Goal: Transaction & Acquisition: Purchase product/service

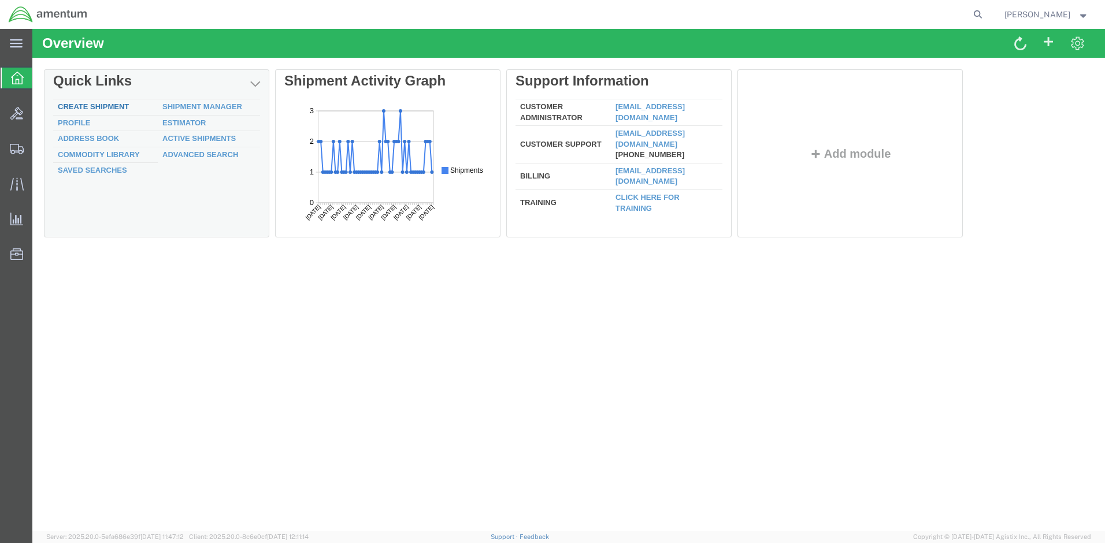
click at [110, 105] on link "Create Shipment" at bounding box center [93, 106] width 71 height 9
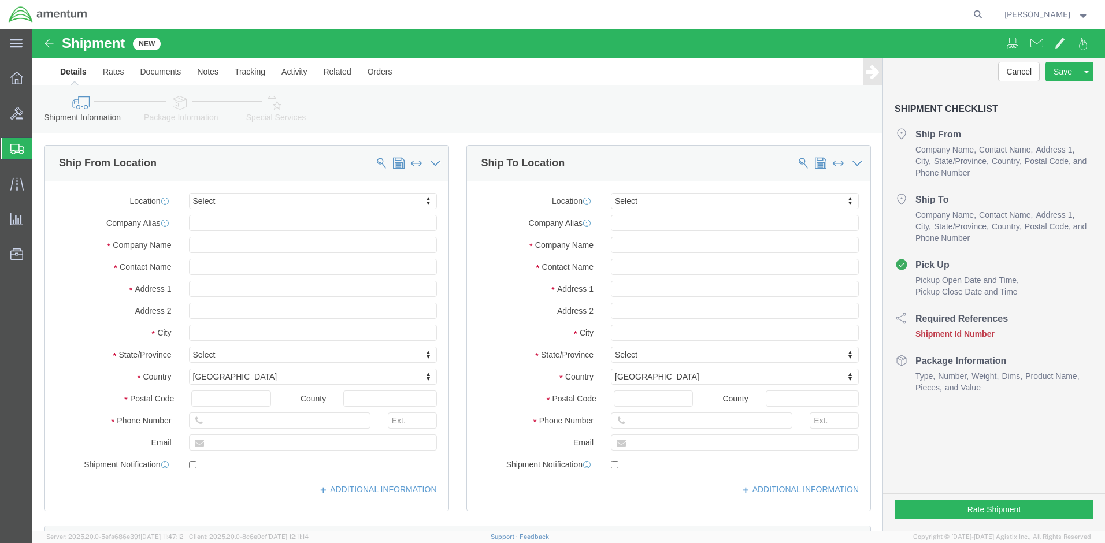
select select
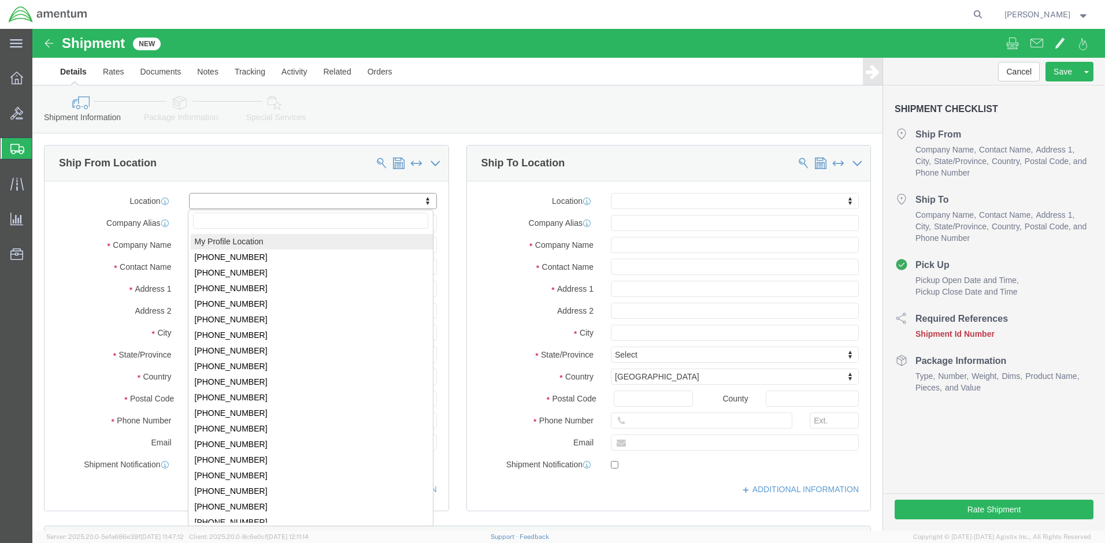
click body "Shipment New Details Rates Documents Notes Tracking Activity Related Orders Can…"
select select "MYPROFILE"
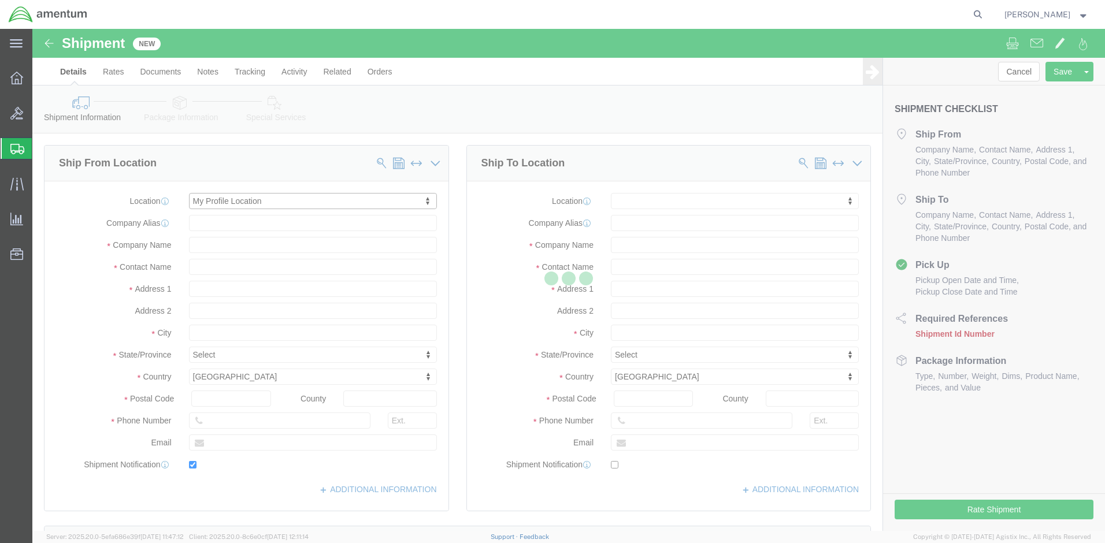
type input "Amentum Services, Inc."
type input "[PERSON_NAME]"
type input "Bldg 1816 NSTF"
type input "Naval Weapons Station"
type input "[GEOGRAPHIC_DATA]"
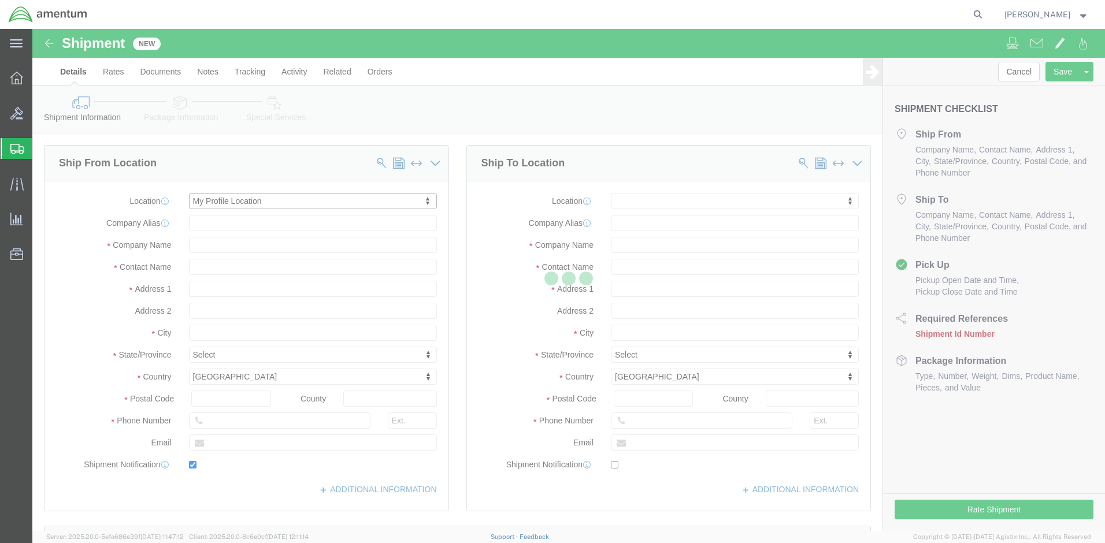
type input "23691"
type input "[PHONE_NUMBER]"
type input "[PERSON_NAME][EMAIL_ADDRESS][PERSON_NAME][DOMAIN_NAME]"
checkbox input "true"
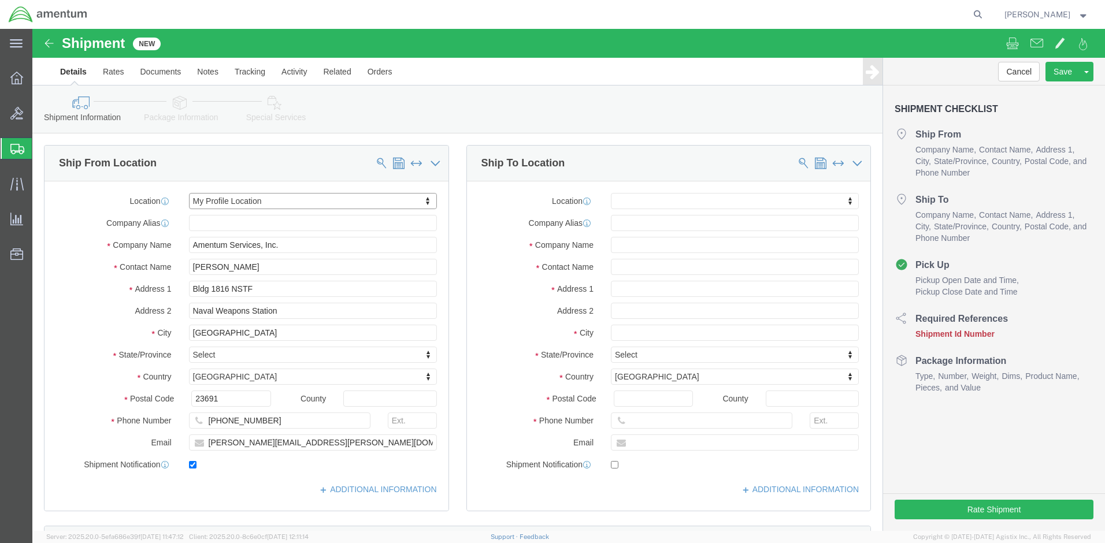
select select "VA"
click input "text"
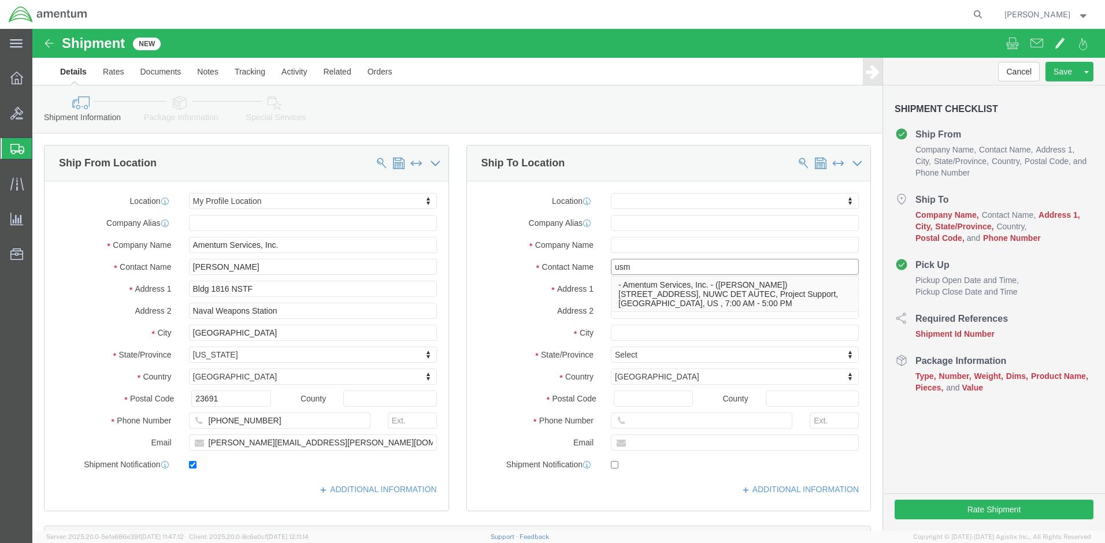
type input "usma"
click p "- Amentum Services, Inc. - ([PERSON_NAME]) [STREET_ADDRESS], NUWC DET AUTEC, Pr…"
select select
type input "Amentum Services, Inc."
type input "[PERSON_NAME]"
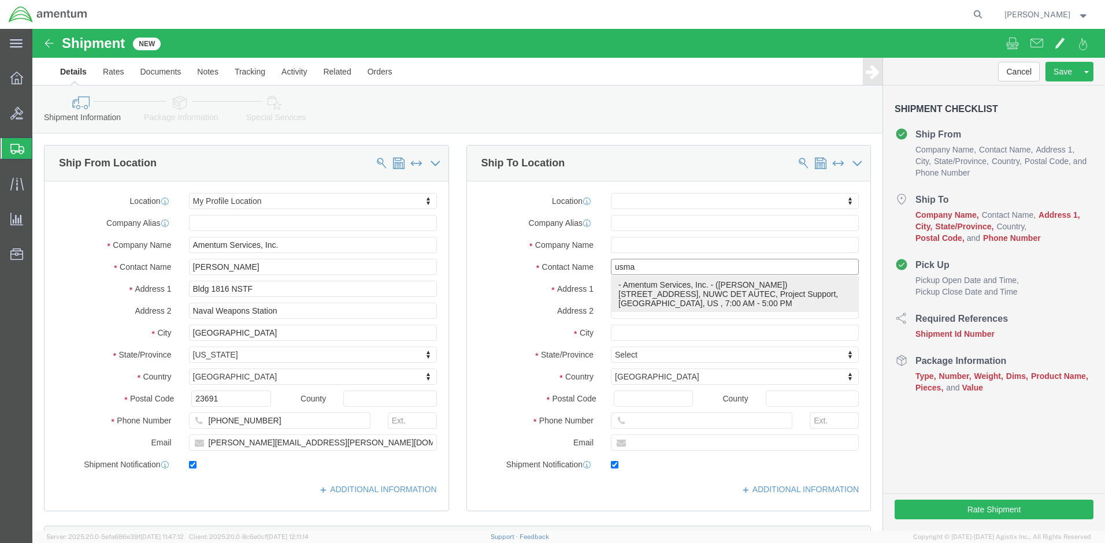
type input "[STREET_ADDRESS]"
type input "NUWC DET AUTEC, Project Support"
type input "[GEOGRAPHIC_DATA]"
type input "33401"
type input "[PHONE_NUMBER]"
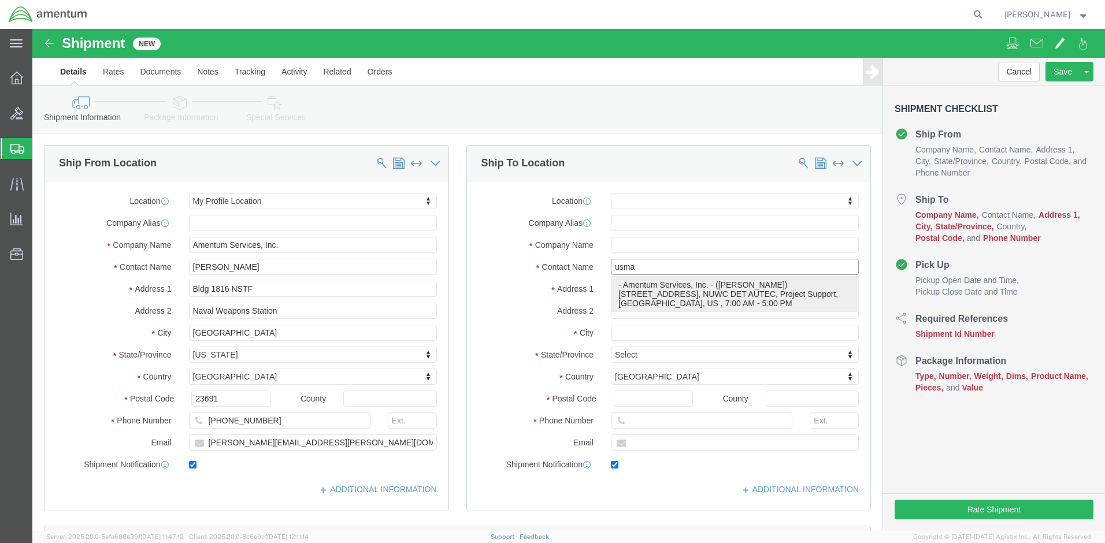
type input "[PERSON_NAME][EMAIL_ADDRESS][PERSON_NAME][DOMAIN_NAME]"
checkbox input "true"
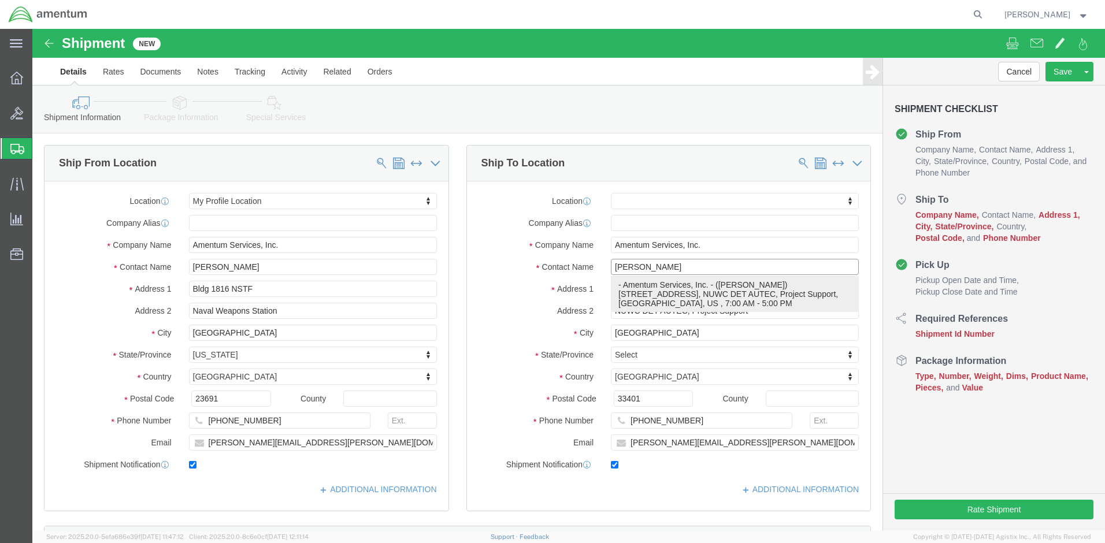
select select "FL"
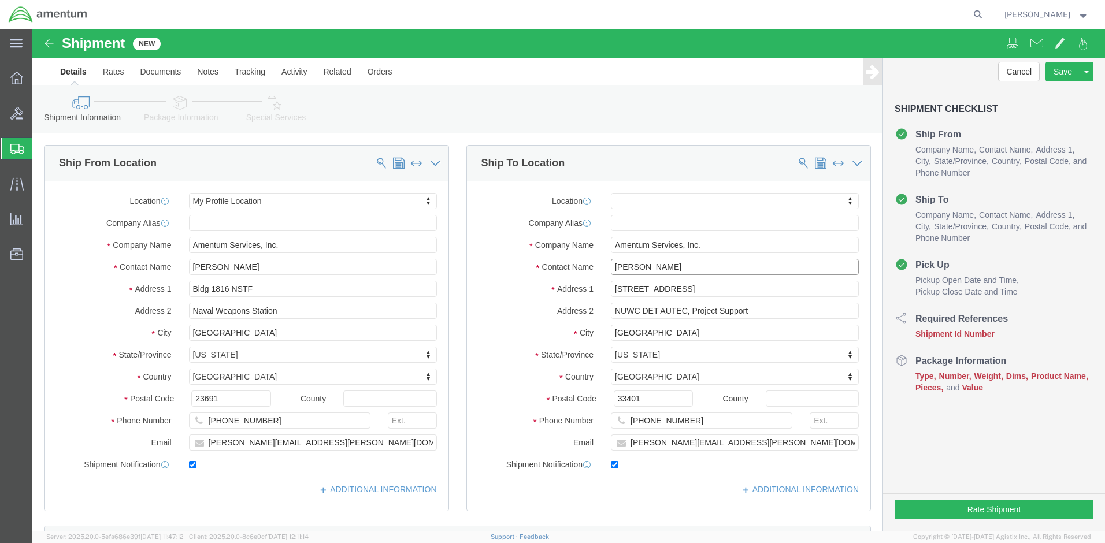
scroll to position [289, 0]
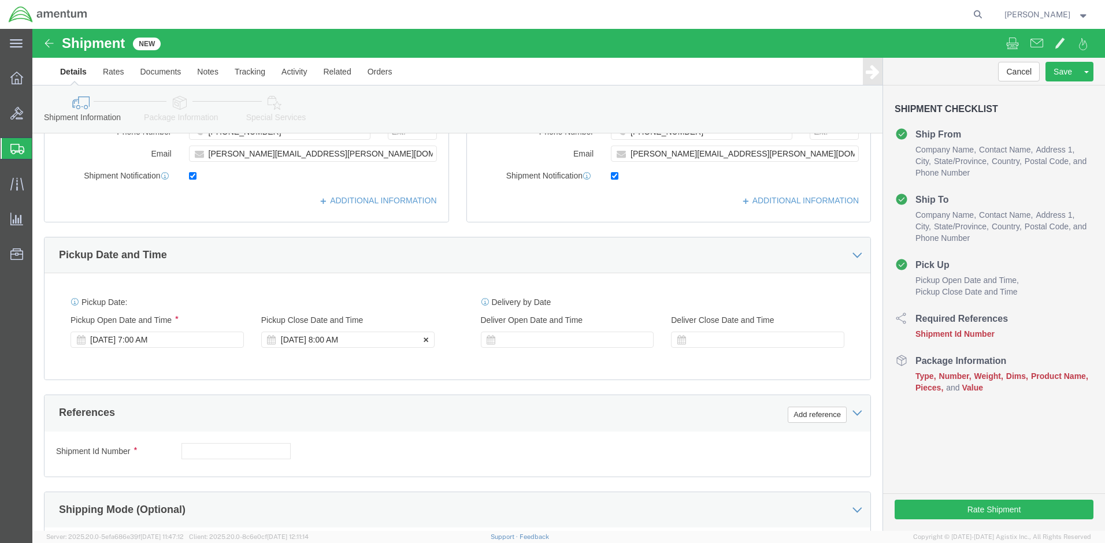
type input "[PERSON_NAME]"
click div "[DATE] 8:00 AM"
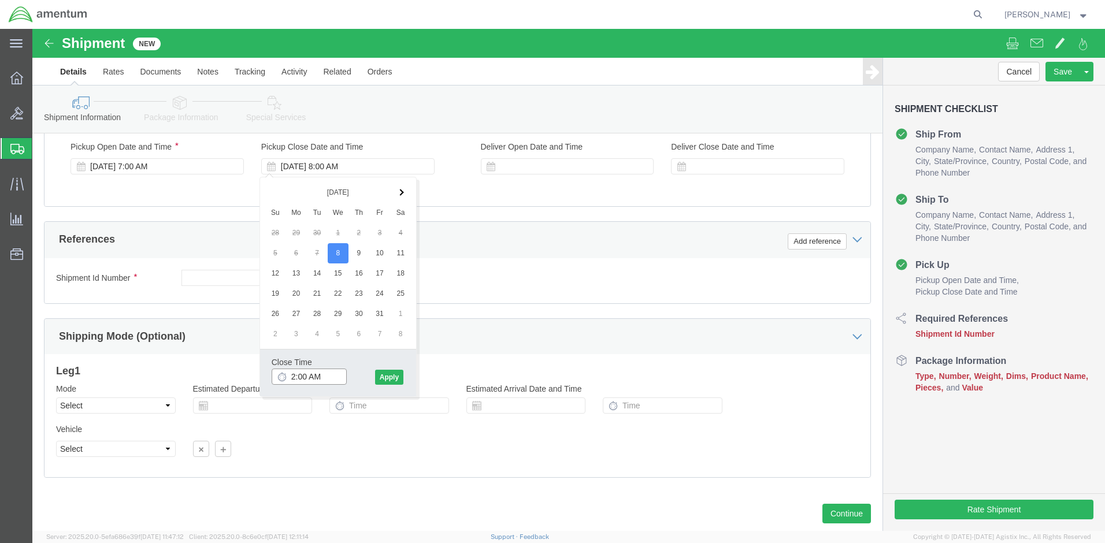
click input "2:00 AM"
type input "2:00 PM"
click button "Apply"
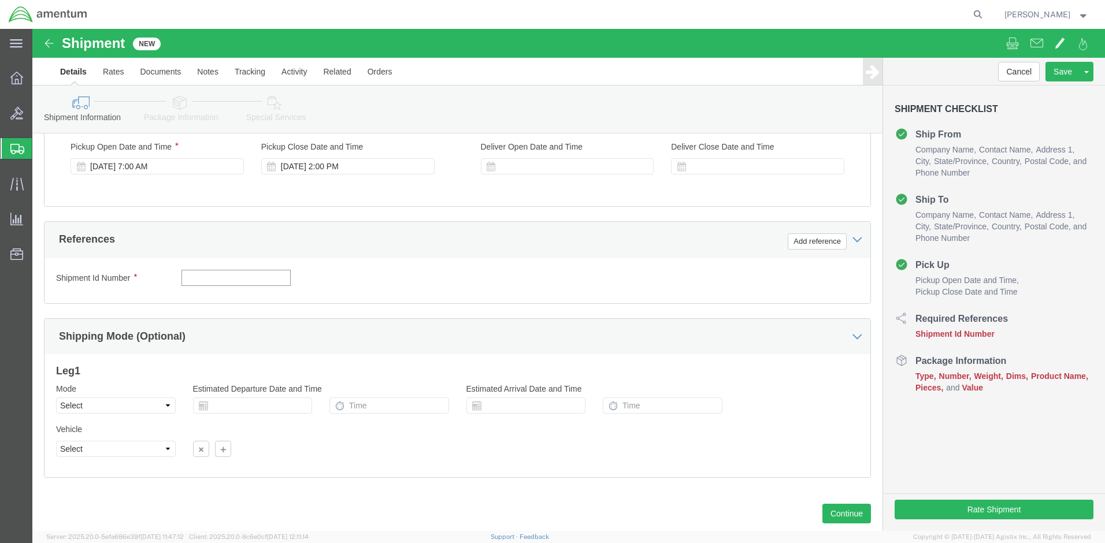
click input "text"
type input "9"
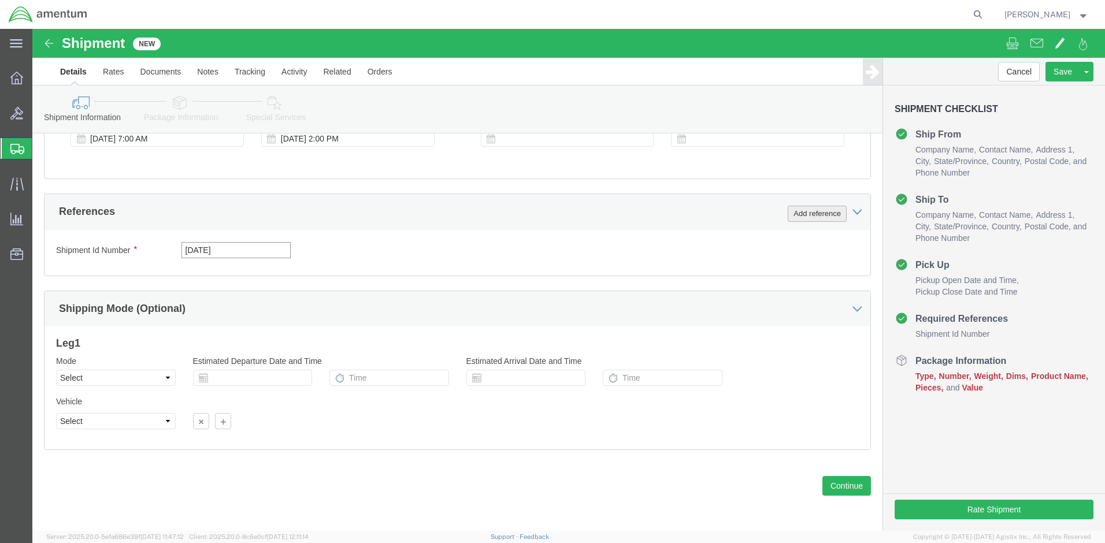
type input "[DATE]"
click button "Add reference"
select select "DELNUM"
click input "text"
type input "AUTEC ISO TI 2025-025"
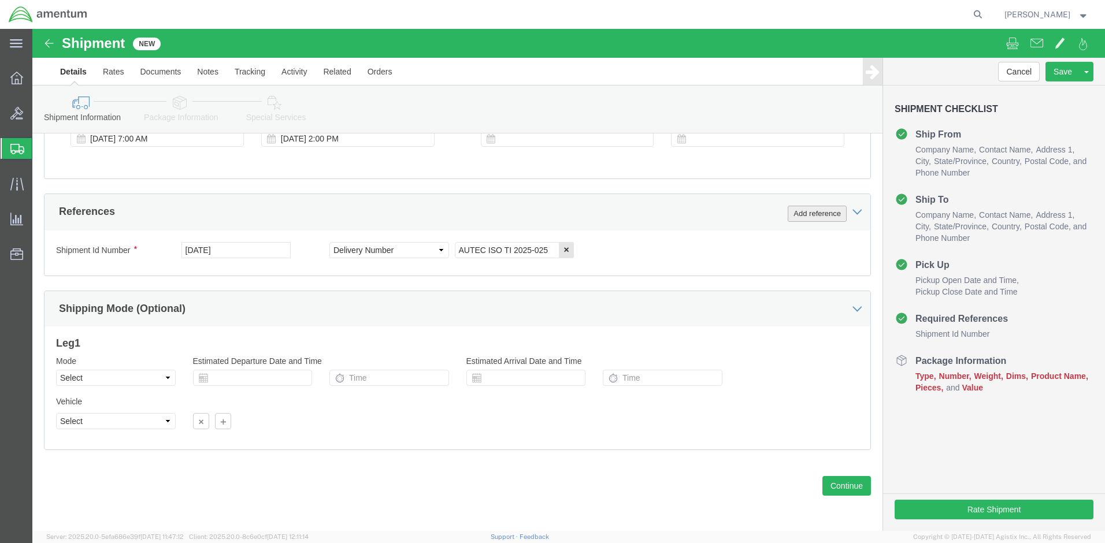
click button "Add reference"
select select "PROJNUM"
click input "text"
type input "4732.CO.03RC.14090400.835E000"
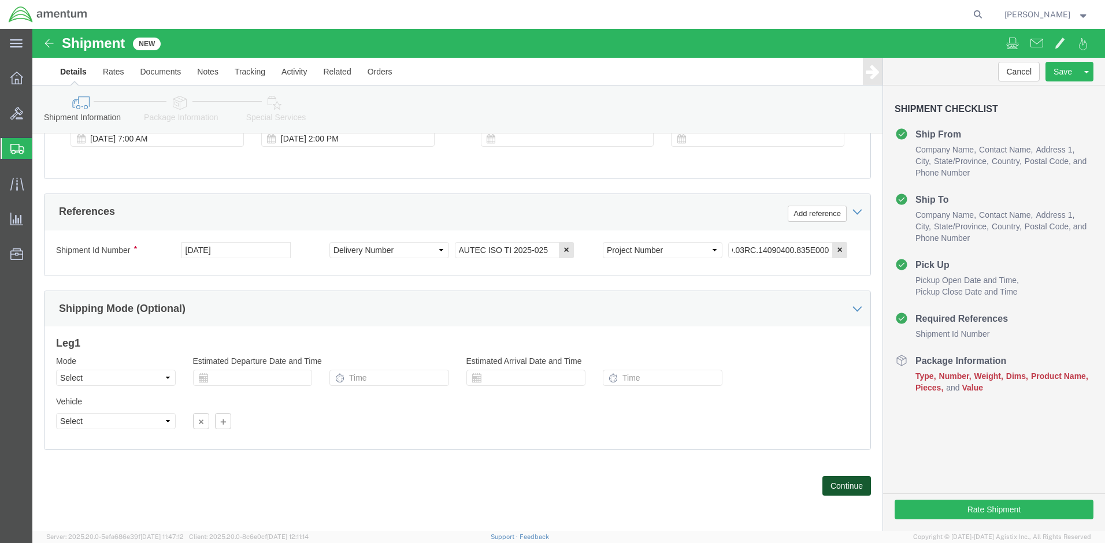
click button "Continue"
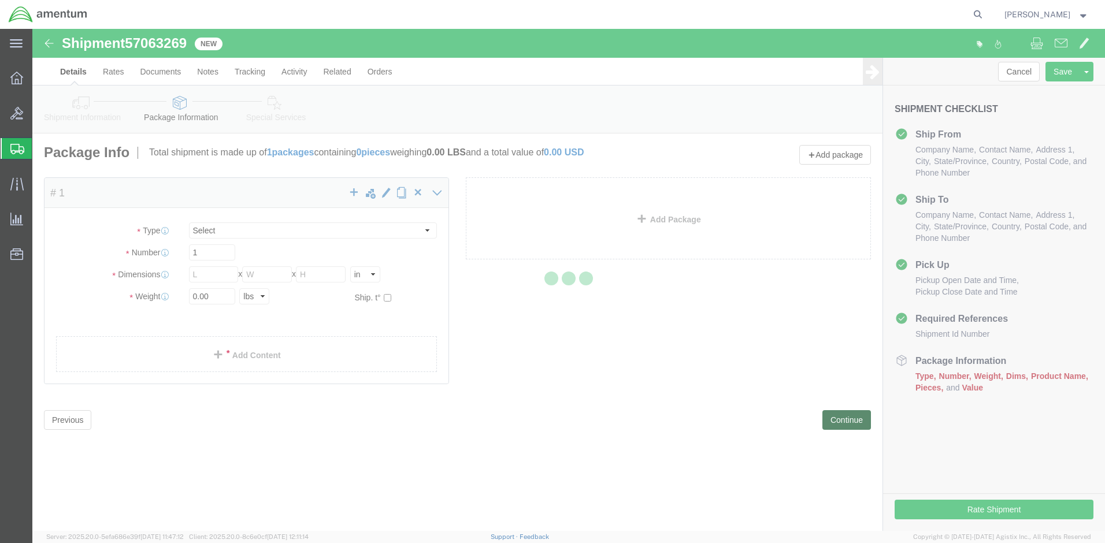
select select "CBOX"
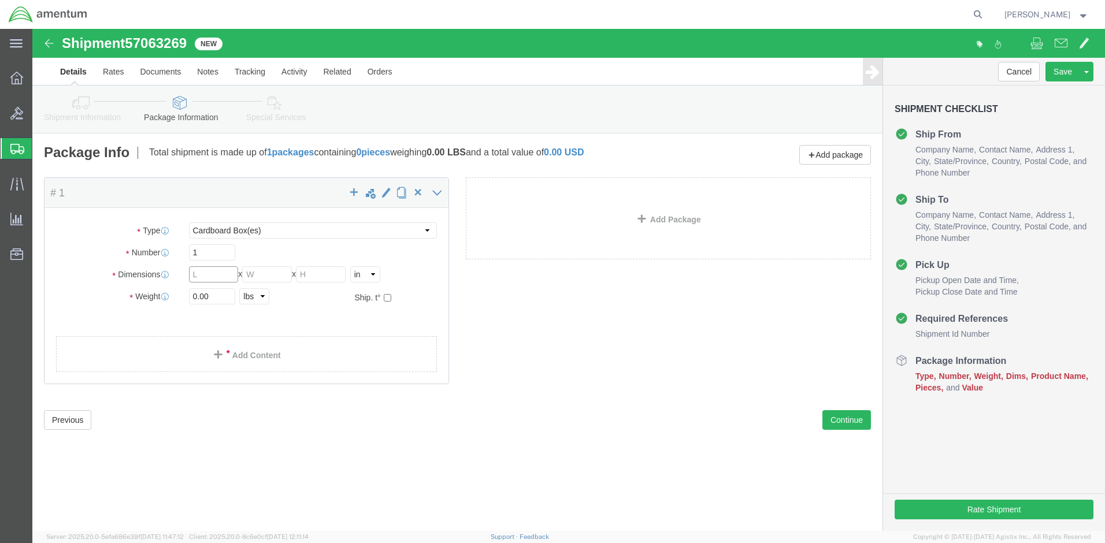
drag, startPoint x: 168, startPoint y: 248, endPoint x: 151, endPoint y: 248, distance: 16.2
click div "Length x Width x Height Select cm ft in"
type input "18"
type input "12"
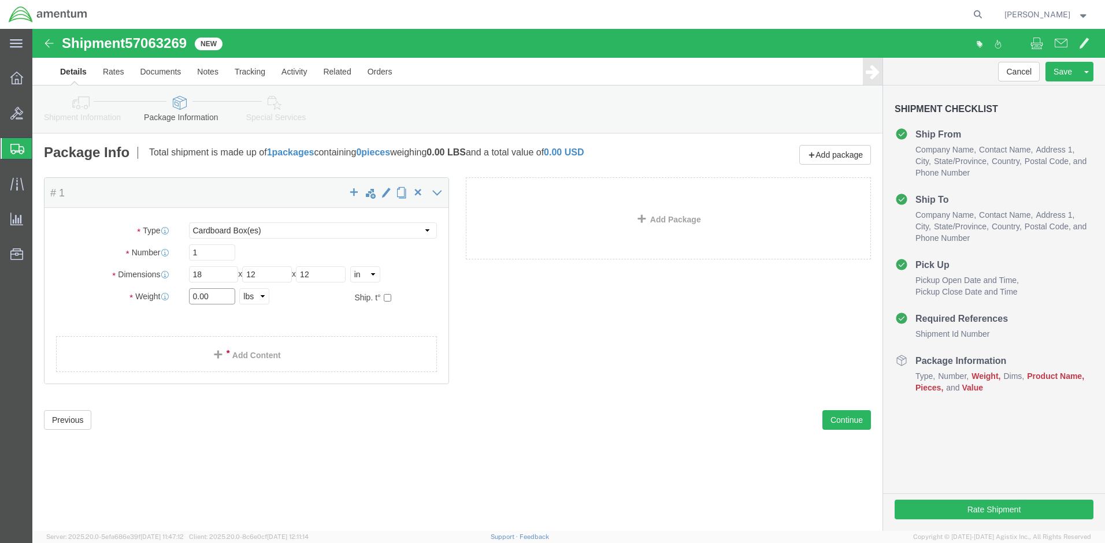
drag, startPoint x: 183, startPoint y: 268, endPoint x: 140, endPoint y: 270, distance: 43.4
click div "Weight 0.00 Select kgs lbs Ship. t°"
type input "15"
click link "Add Content"
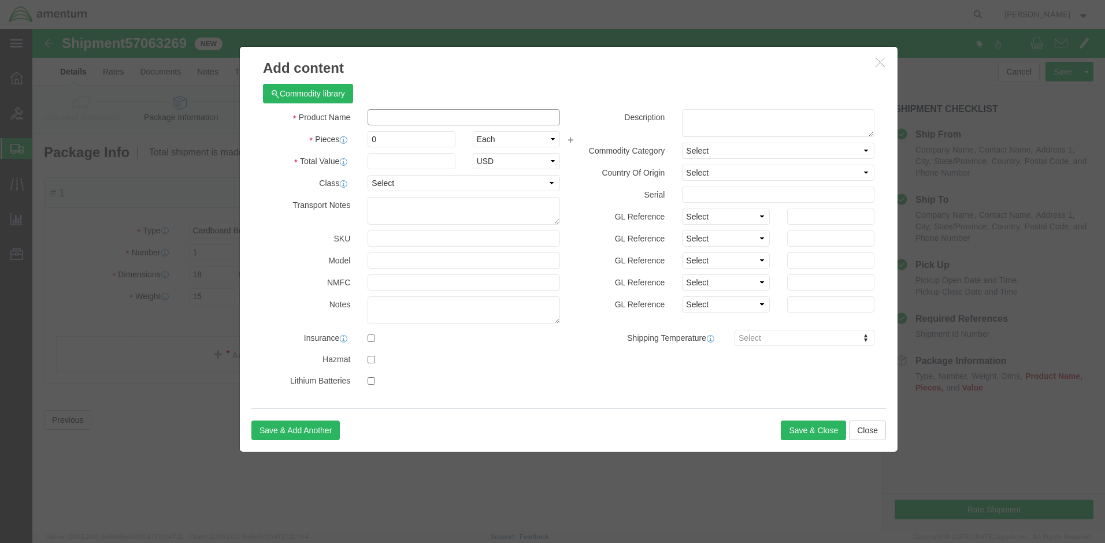
click input "text"
type input "Pinger"
drag, startPoint x: 349, startPoint y: 106, endPoint x: 324, endPoint y: 118, distance: 27.9
click div "Pieces 0 Select Bag Barrels 100Board Feet Bottle Box Blister Pack Carats Can Ca…"
type input "1"
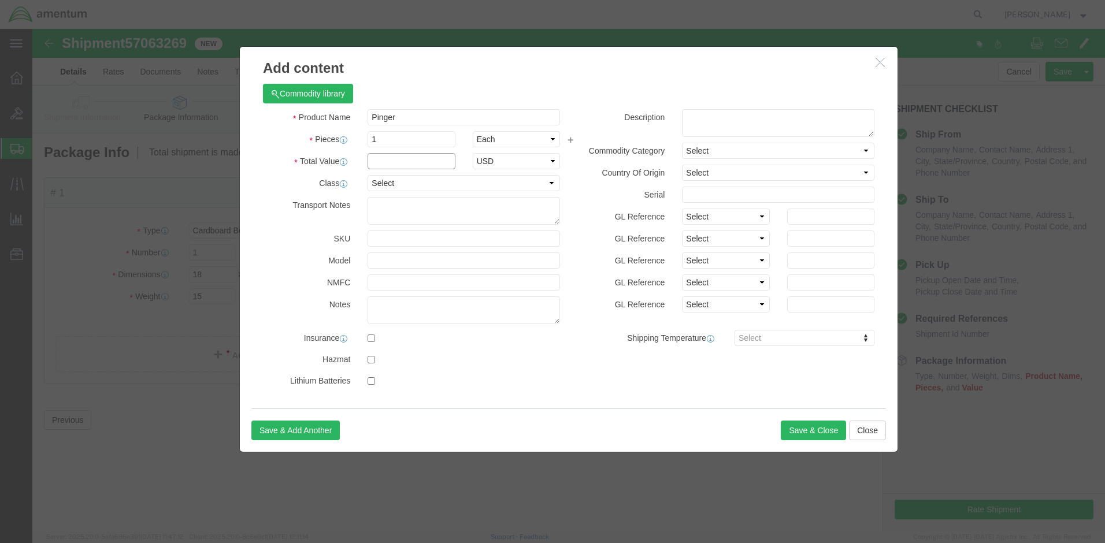
click input "text"
type input "5000.00"
select select "70"
click button "Save & Close"
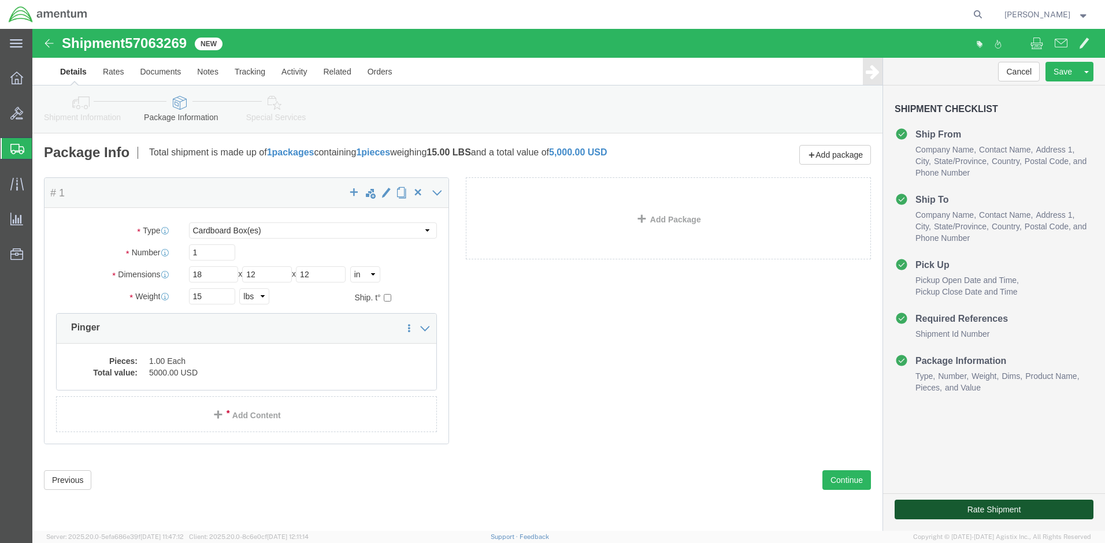
click button "Rate Shipment"
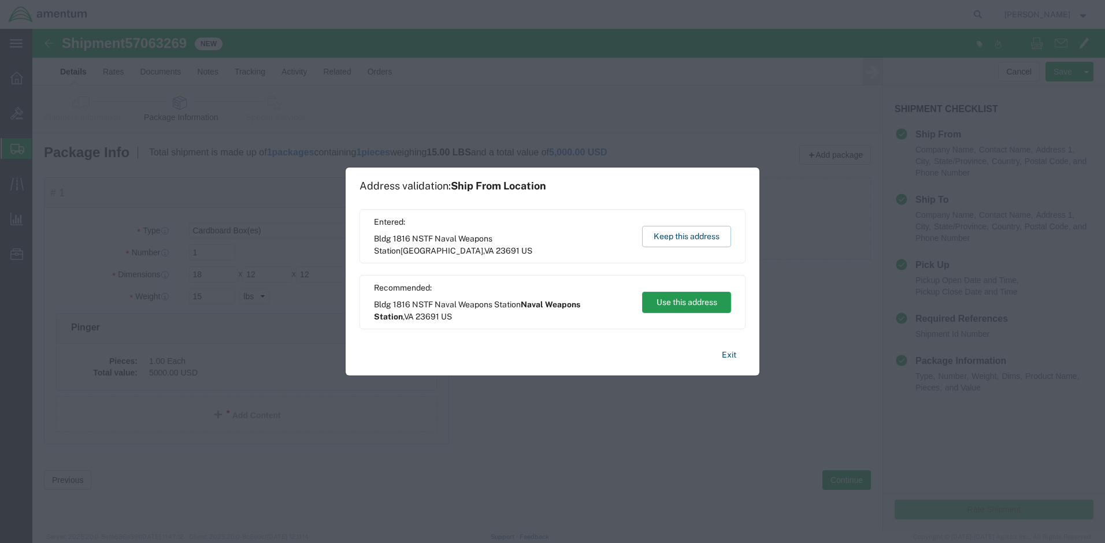
click at [673, 302] on button "Use this address" at bounding box center [686, 302] width 89 height 21
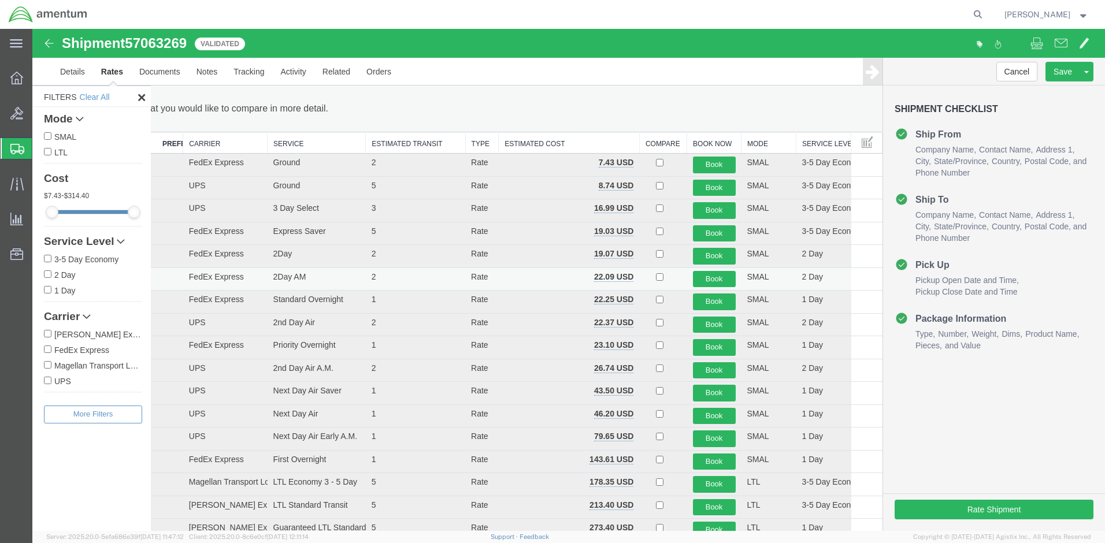
scroll to position [58, 0]
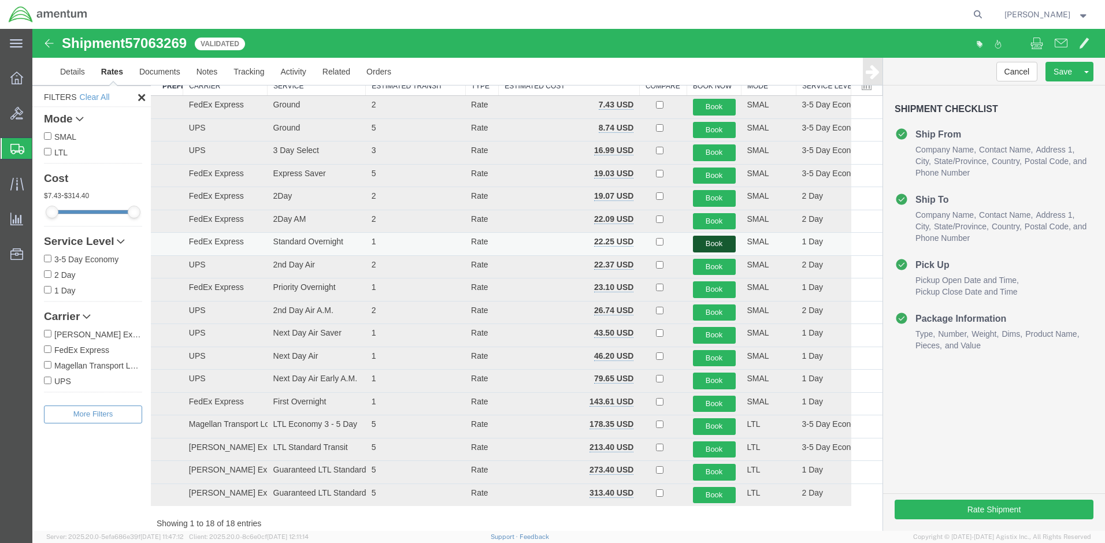
click at [700, 242] on button "Book" at bounding box center [714, 244] width 43 height 17
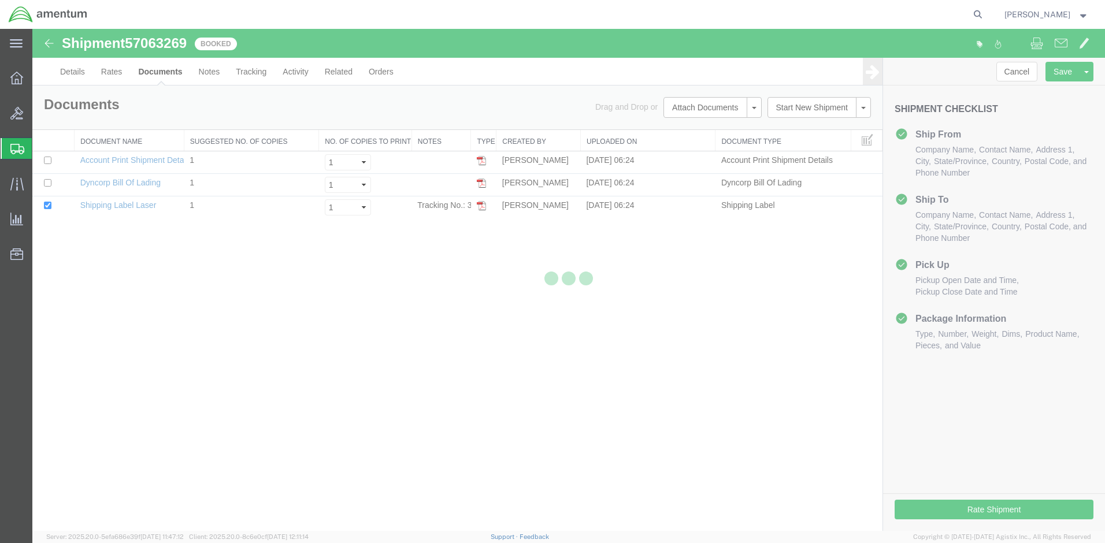
scroll to position [0, 0]
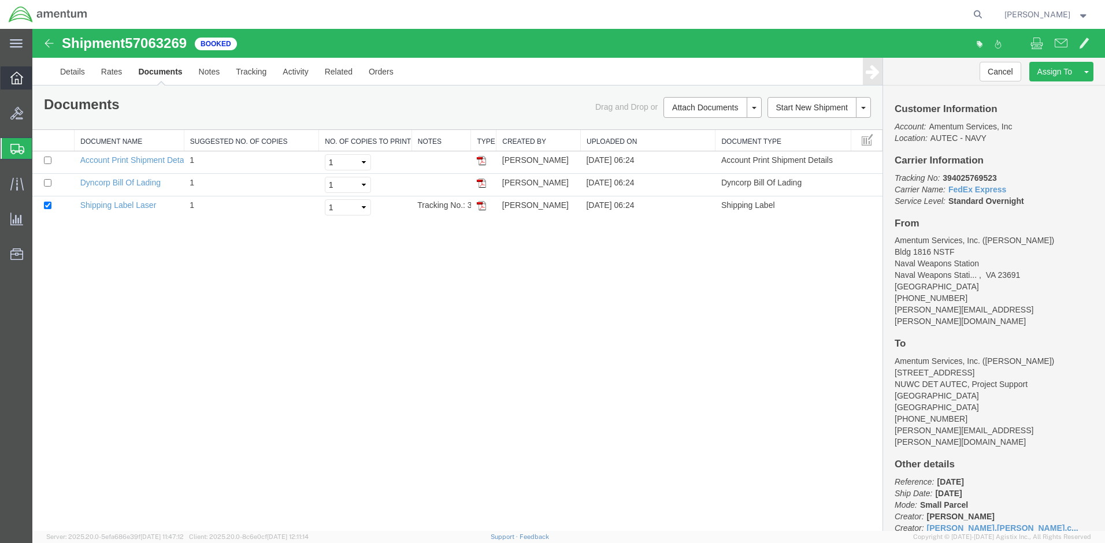
click at [14, 80] on icon at bounding box center [16, 78] width 13 height 13
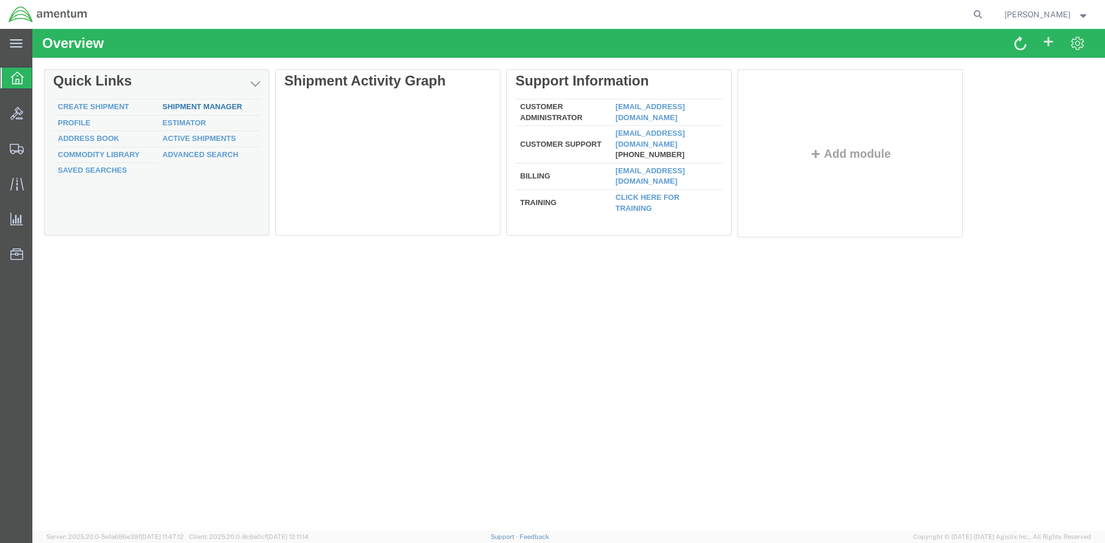
click at [190, 107] on link "Shipment Manager" at bounding box center [202, 106] width 80 height 9
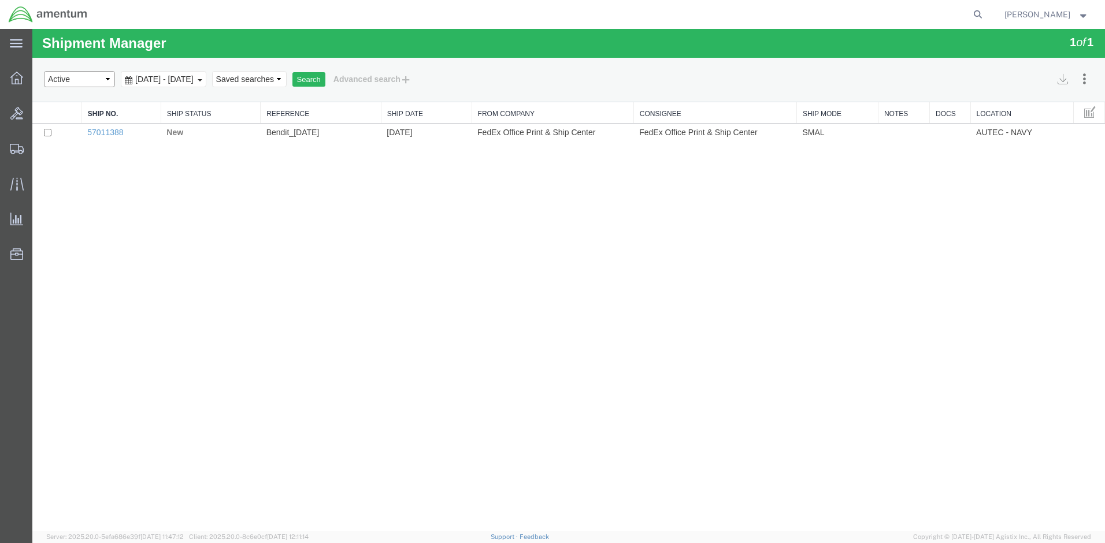
select select "ALL"
click at [325, 78] on button "Search" at bounding box center [308, 79] width 33 height 15
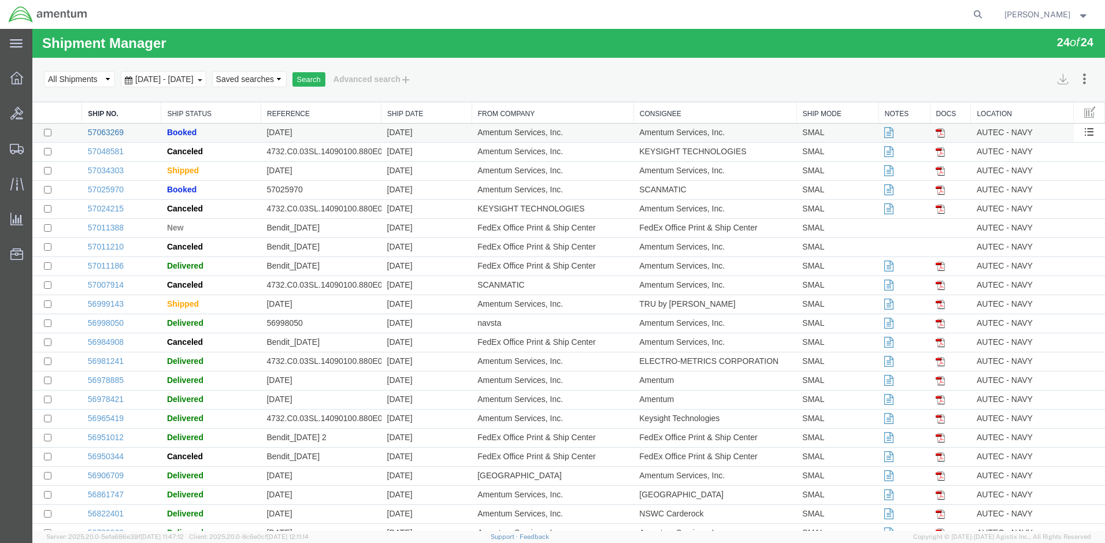
click at [112, 129] on link "57063269" at bounding box center [106, 132] width 36 height 9
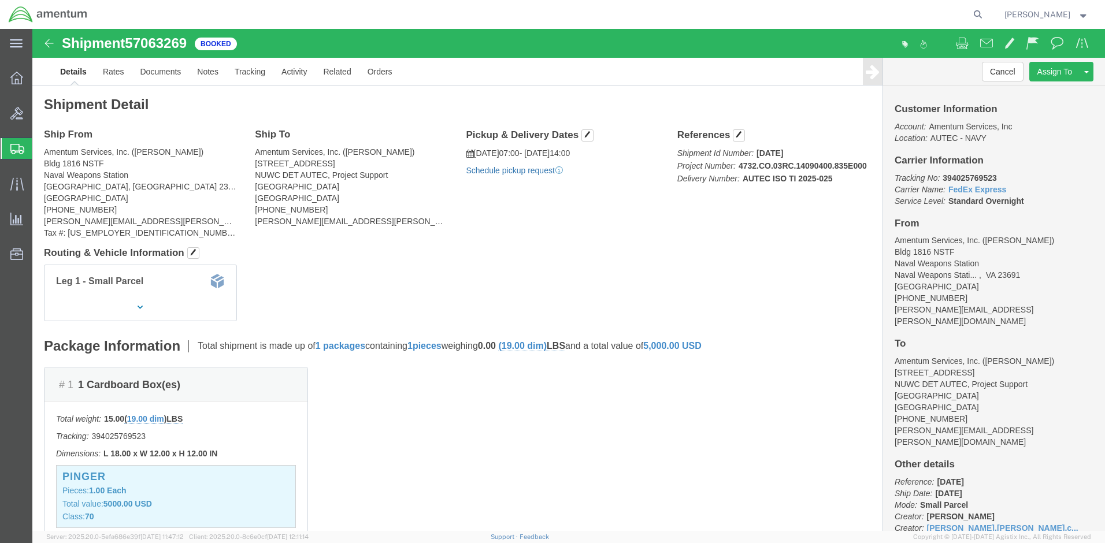
click link "Schedule pickup request"
drag, startPoint x: 959, startPoint y: 149, endPoint x: 905, endPoint y: 149, distance: 53.7
click p "Tracking No: 394025769523 Carrier Name: FedEx Express FedEx Express Service Lev…"
click at [1081, 16] on strong "button" at bounding box center [1083, 14] width 10 height 4
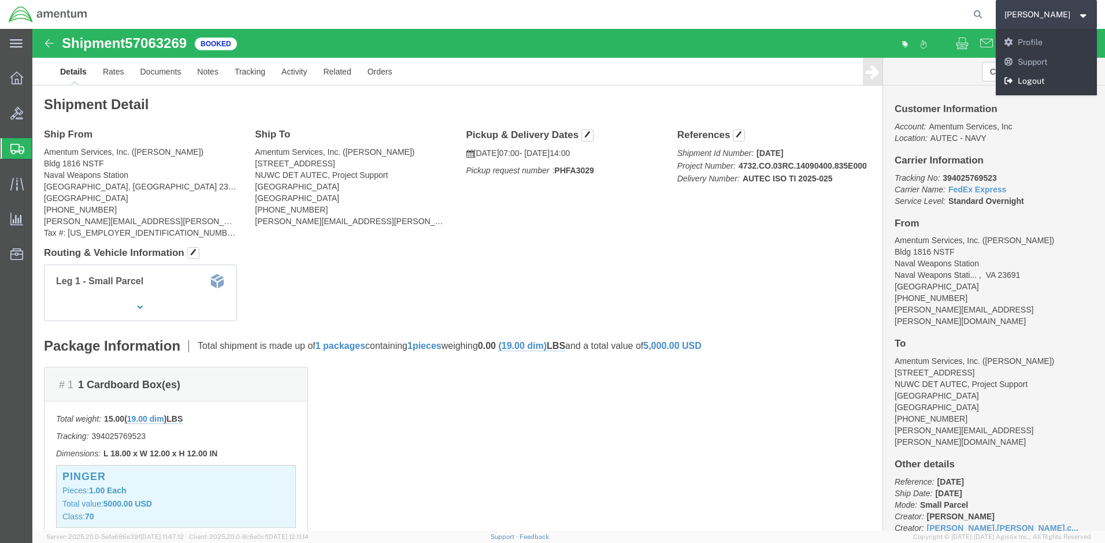
click at [1041, 78] on link "Logout" at bounding box center [1047, 82] width 102 height 20
